Goal: Information Seeking & Learning: Understand process/instructions

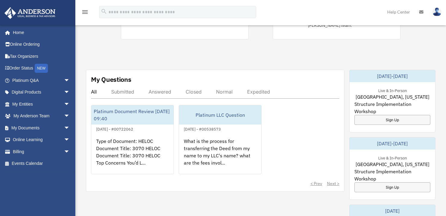
scroll to position [193, 0]
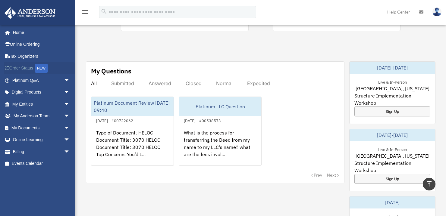
click at [34, 68] on link "Order Status NEW" at bounding box center [41, 68] width 75 height 12
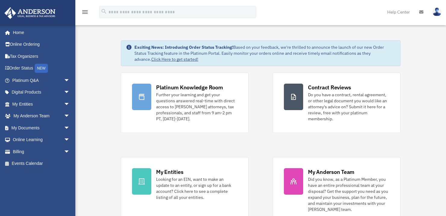
scroll to position [193, 0]
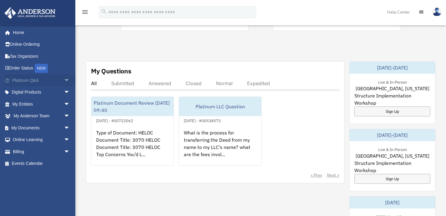
click at [64, 80] on span "arrow_drop_down" at bounding box center [70, 80] width 12 height 12
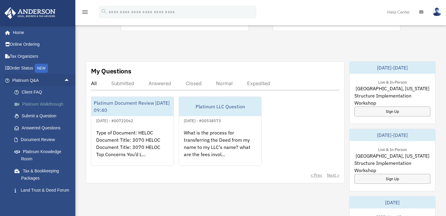
click at [31, 105] on link "Platinum Walkthrough" at bounding box center [43, 104] width 71 height 12
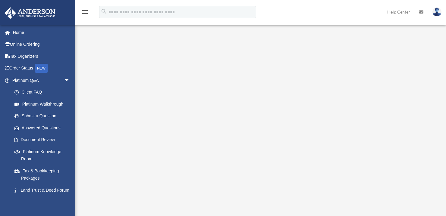
click at [38, 152] on link "Platinum Knowledge Room" at bounding box center [43, 155] width 71 height 19
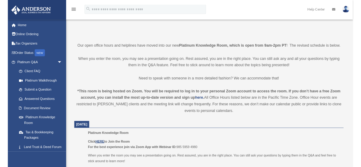
scroll to position [193, 0]
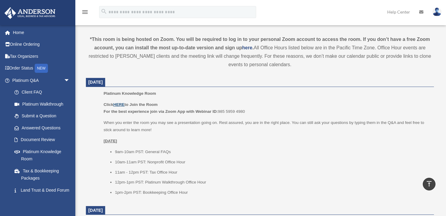
click at [122, 102] on u "HERE" at bounding box center [118, 104] width 11 height 5
